Goal: Navigation & Orientation: Find specific page/section

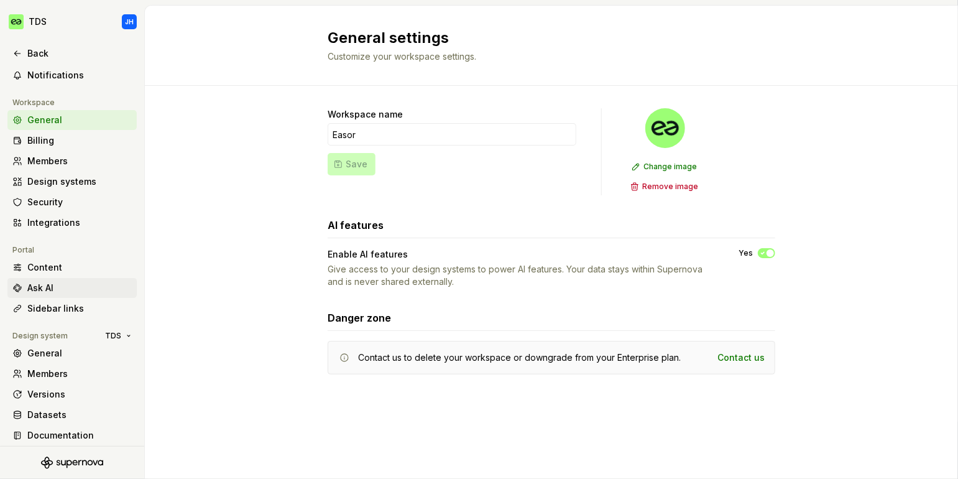
scroll to position [69, 0]
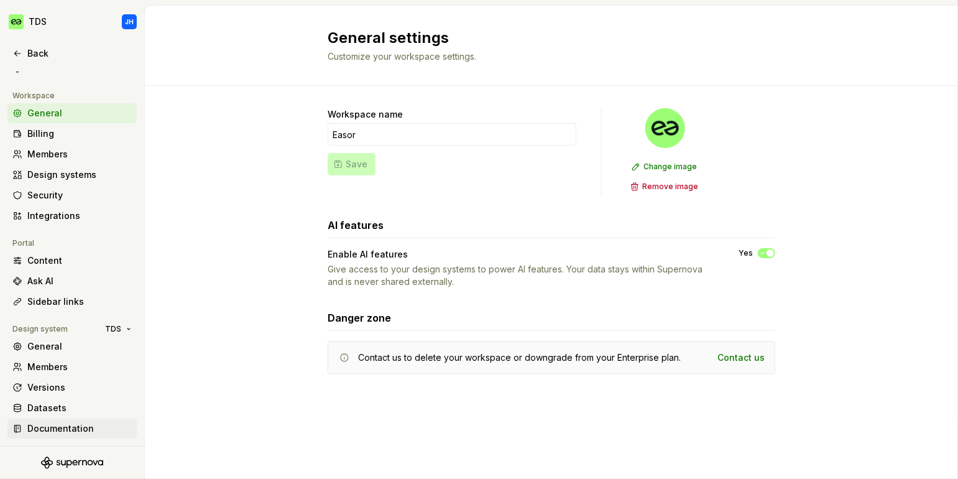
click at [88, 425] on div "Documentation" at bounding box center [79, 428] width 104 height 12
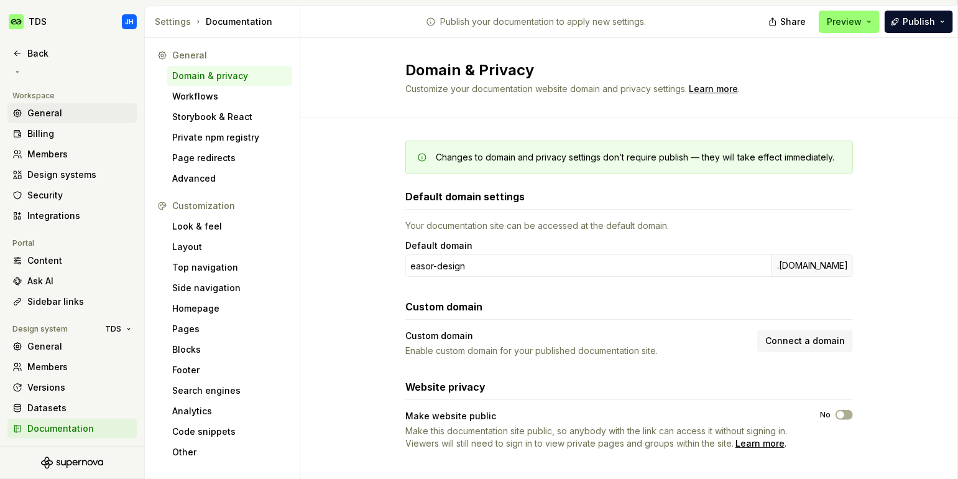
click at [47, 111] on div "General" at bounding box center [79, 113] width 104 height 12
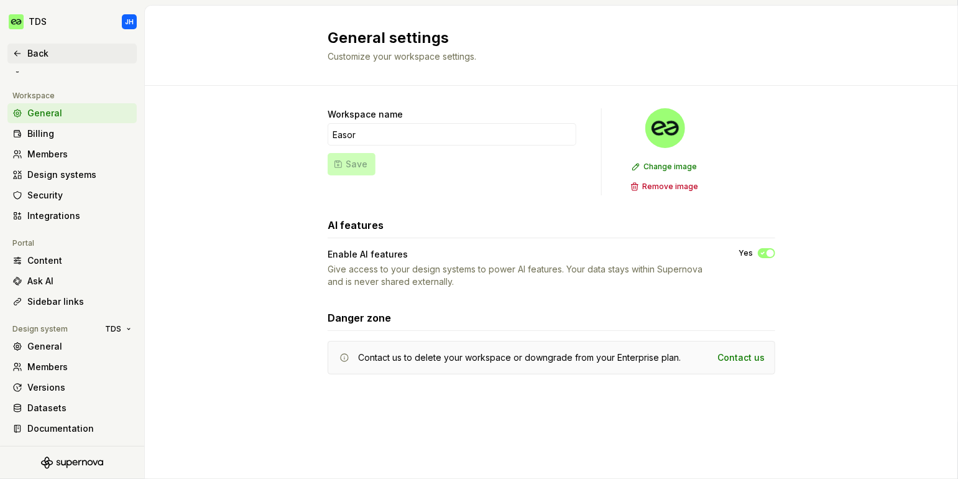
click at [37, 53] on div "Back" at bounding box center [79, 53] width 104 height 12
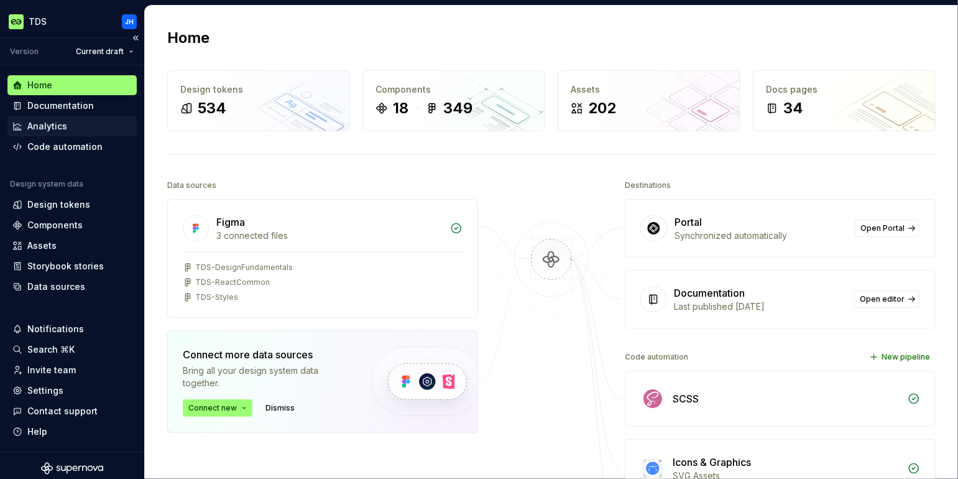
click at [62, 128] on div "Analytics" at bounding box center [47, 126] width 40 height 12
